Goal: Navigation & Orientation: Find specific page/section

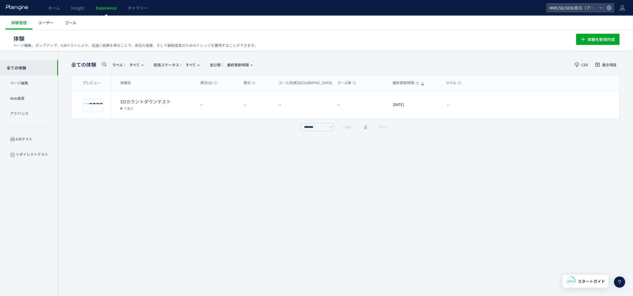
click at [175, 163] on div "全ての体験 ラベル： すべて 配信ステータス​： すべて 並び順： 最終更新時間 CSV 表示項目 プレビュー 体験名 表示UU 表示 ゴール到達UU ゴール…" at bounding box center [345, 173] width 549 height 229
click at [587, 42] on button "体験を新規作成" at bounding box center [598, 39] width 44 height 11
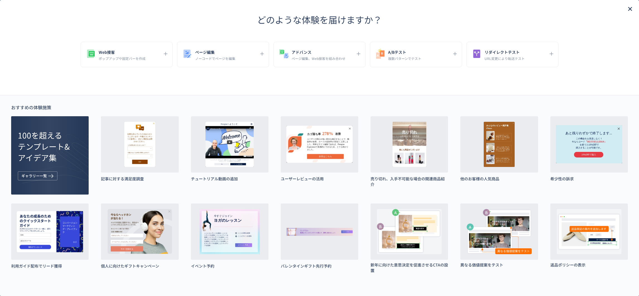
click at [627, 7] on icon "close" at bounding box center [630, 9] width 7 height 7
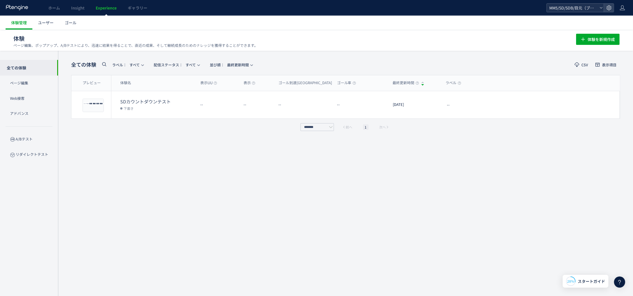
click at [561, 4] on span "MM5/SD/SDB/目元（ブランドサイトLP/広告LP）" at bounding box center [573, 8] width 50 height 8
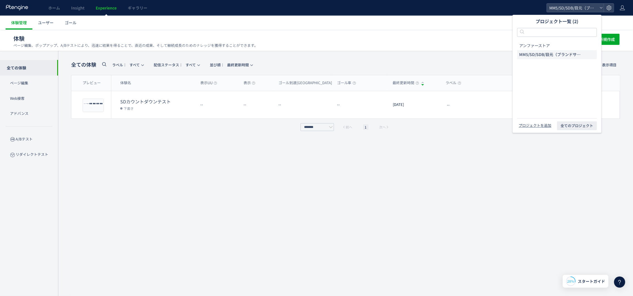
click at [297, 163] on div "全ての体験 ラベル： すべて 配信ステータス​： すべて 並び順： 最終更新時間 CSV 表示項目 プレビュー 体験名 表示UU 表示 ゴール到達UU ゴール…" at bounding box center [345, 173] width 549 height 229
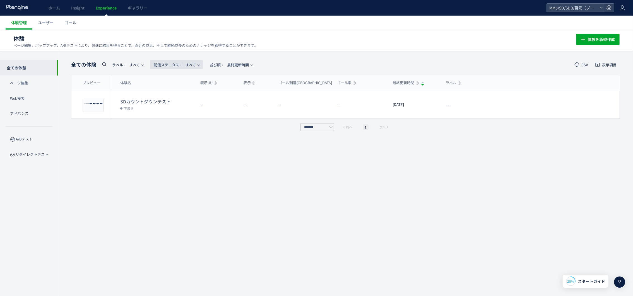
click at [194, 65] on span "配信ステータス​： すべて" at bounding box center [175, 64] width 42 height 9
click at [176, 81] on li "すべて" at bounding box center [178, 80] width 23 height 10
click at [132, 66] on span "ラベル： すべて" at bounding box center [126, 64] width 28 height 9
click at [263, 124] on div "******* 前へ 1 次へ" at bounding box center [345, 127] width 549 height 8
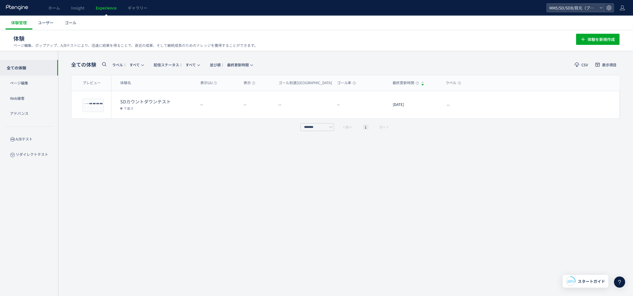
click at [364, 204] on div "全ての体験 ラベル： すべて 配信ステータス​： すべて 並び順： 最終更新時間 CSV 表示項目 プレビュー 体験名 表示UU 表示 ゴール到達UU ゴール…" at bounding box center [345, 173] width 549 height 229
click at [573, 9] on span "MM5/SD/SDB/目元（ブランドサイトLP/広告LP）" at bounding box center [573, 8] width 50 height 8
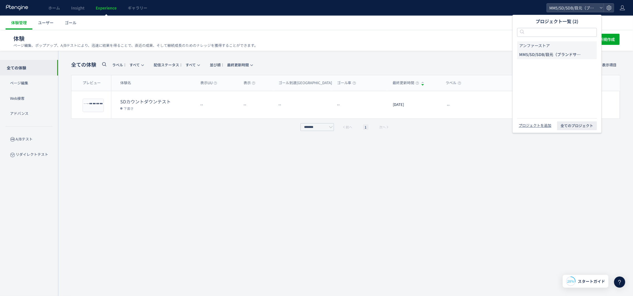
click at [553, 47] on li "アンファーストア" at bounding box center [557, 45] width 80 height 9
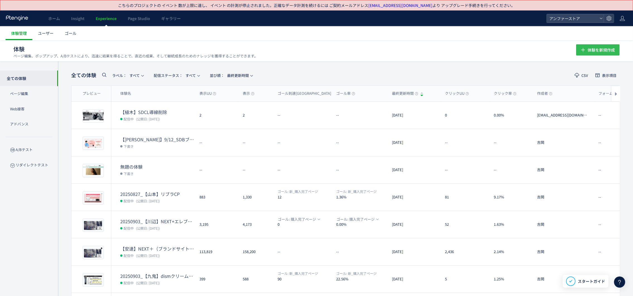
click at [585, 51] on icon "button" at bounding box center [583, 50] width 7 height 7
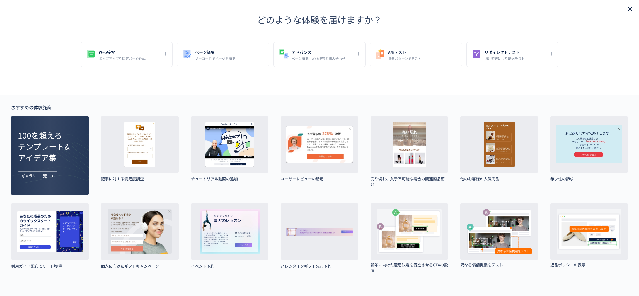
click at [627, 9] on icon "close" at bounding box center [630, 9] width 7 height 7
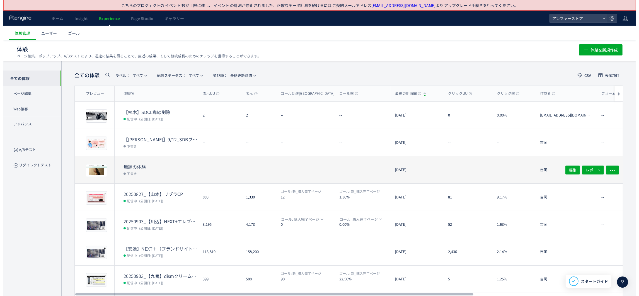
scroll to position [99, 0]
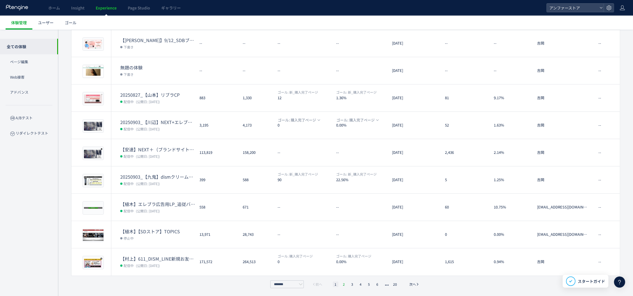
click at [342, 283] on li "2" at bounding box center [344, 285] width 6 height 6
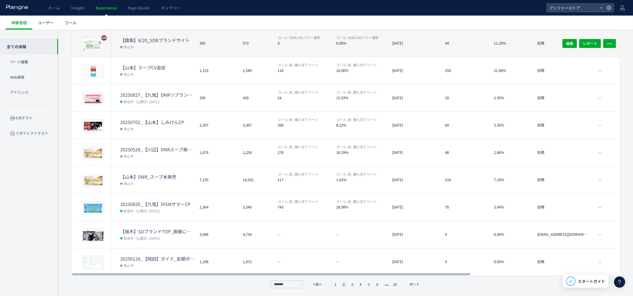
click at [153, 39] on dt "【國乘】8/20‗SDBブランドサイト" at bounding box center [157, 40] width 75 height 6
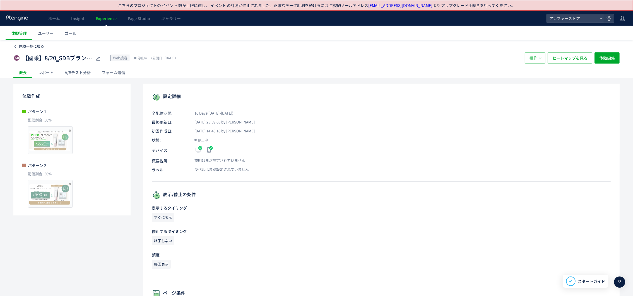
click at [16, 44] on link "体験一覧に戻る" at bounding box center [28, 46] width 31 height 5
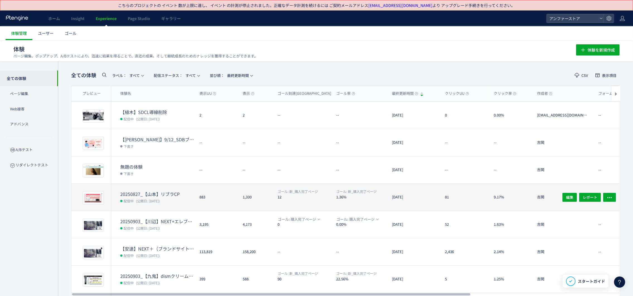
scroll to position [99, 0]
